Goal: Information Seeking & Learning: Learn about a topic

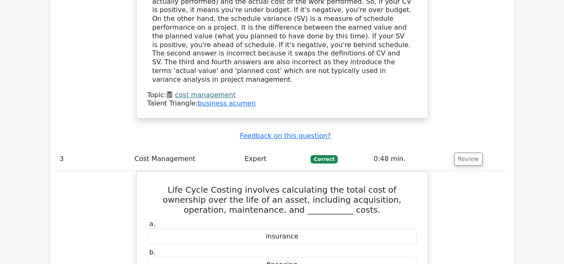
scroll to position [1253, 0]
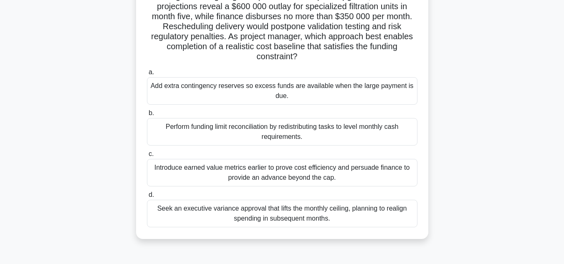
scroll to position [84, 0]
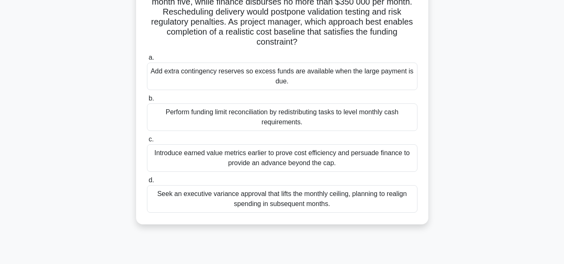
click at [246, 197] on div "Seek an executive variance approval that lifts the monthly ceiling, planning to…" at bounding box center [282, 199] width 271 height 28
click at [147, 183] on input "d. Seek an executive variance approval that lifts the monthly ceiling, planning…" at bounding box center [147, 180] width 0 height 5
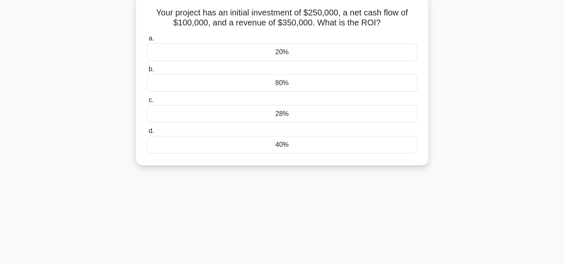
scroll to position [0, 0]
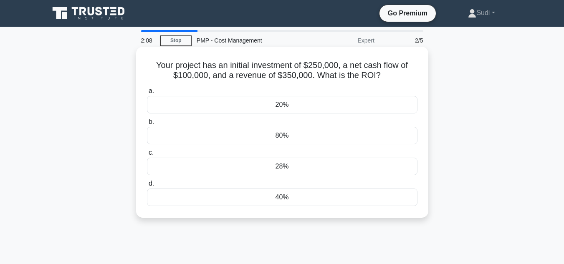
click at [289, 137] on div "80%" at bounding box center [282, 136] width 271 height 18
click at [147, 125] on input "b. 80%" at bounding box center [147, 121] width 0 height 5
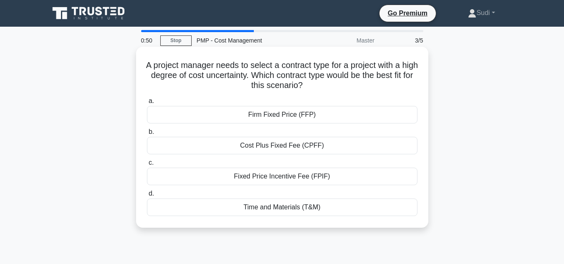
click at [300, 209] on div "Time and Materials (T&M)" at bounding box center [282, 208] width 271 height 18
click at [147, 197] on input "d. Time and Materials (T&M)" at bounding box center [147, 193] width 0 height 5
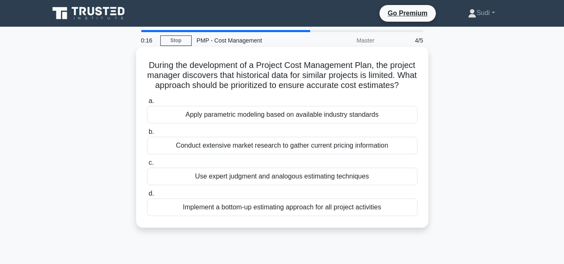
click at [257, 154] on div "Conduct extensive market research to gather current pricing information" at bounding box center [282, 146] width 271 height 18
click at [147, 135] on input "b. Conduct extensive market research to gather current pricing information" at bounding box center [147, 131] width 0 height 5
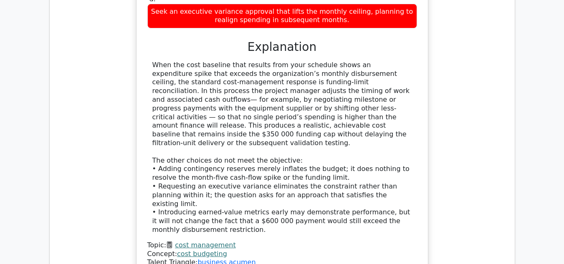
scroll to position [1044, 0]
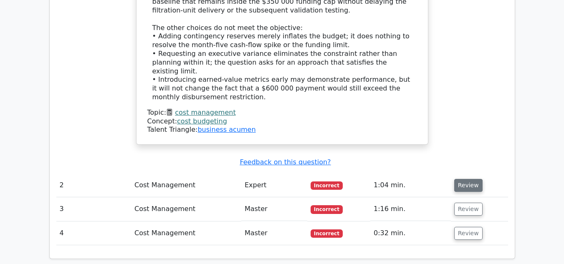
click at [469, 179] on button "Review" at bounding box center [468, 185] width 28 height 13
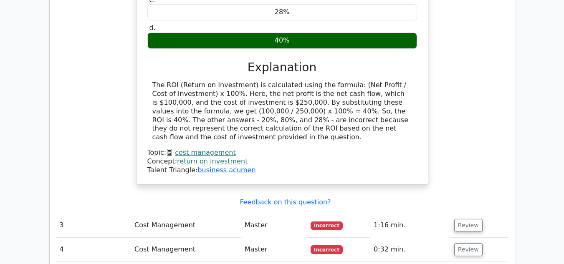
scroll to position [1420, 0]
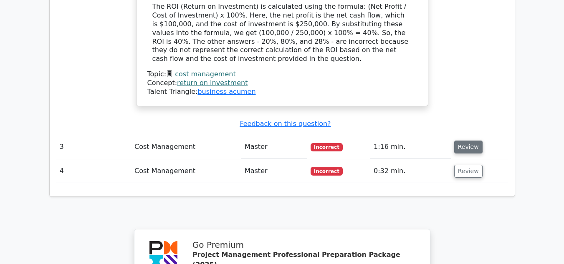
click at [474, 141] on button "Review" at bounding box center [468, 147] width 28 height 13
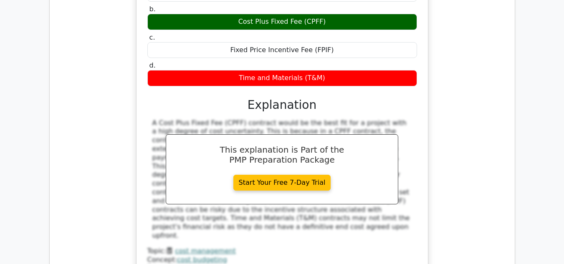
scroll to position [1670, 0]
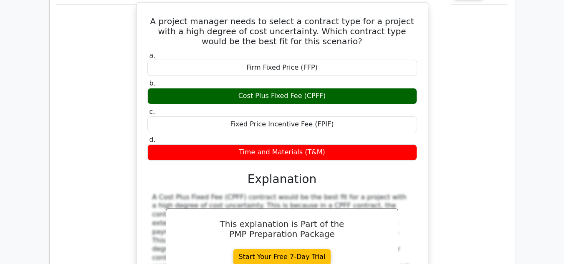
scroll to position [1461, 0]
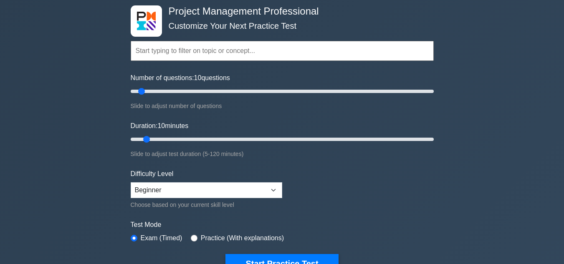
scroll to position [42, 0]
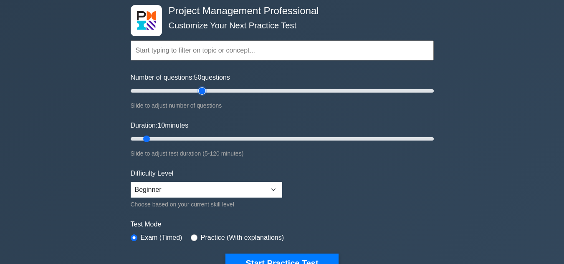
drag, startPoint x: 141, startPoint y: 93, endPoint x: 202, endPoint y: 98, distance: 61.2
type input "50"
click at [202, 96] on input "Number of questions: 50 questions" at bounding box center [282, 91] width 303 height 10
drag, startPoint x: 147, startPoint y: 138, endPoint x: 195, endPoint y: 147, distance: 48.8
type input "30"
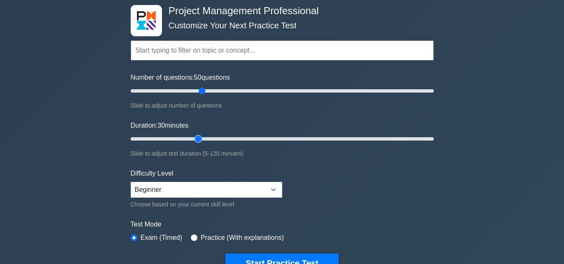
click at [195, 144] on input "Duration: 30 minutes" at bounding box center [282, 139] width 303 height 10
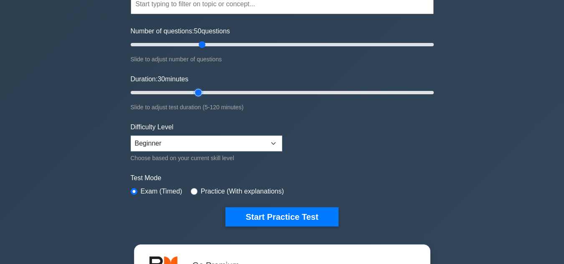
scroll to position [0, 0]
